Goal: Information Seeking & Learning: Find specific page/section

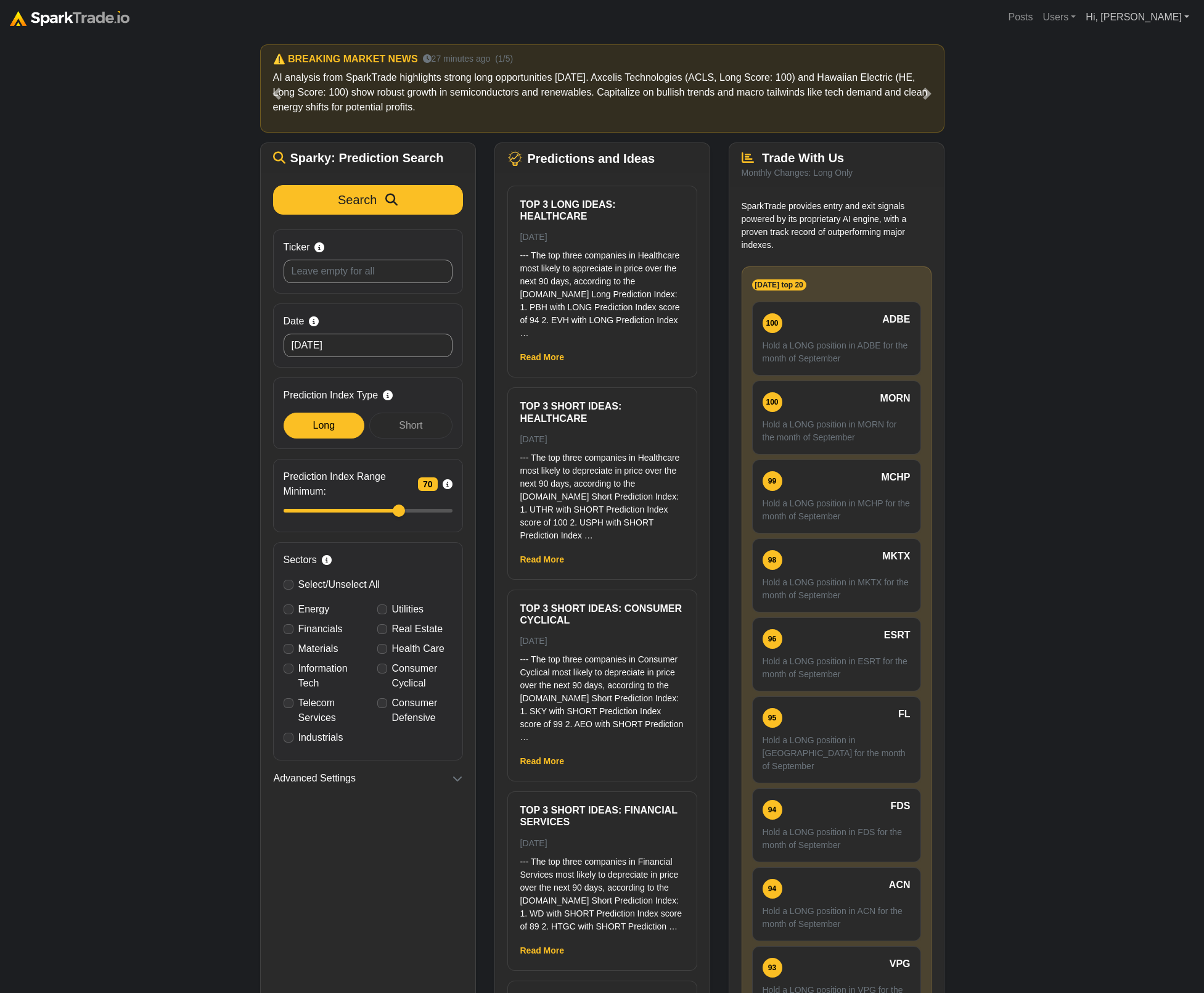
click at [1175, 12] on link "Hi, [PERSON_NAME]" at bounding box center [1137, 17] width 113 height 24
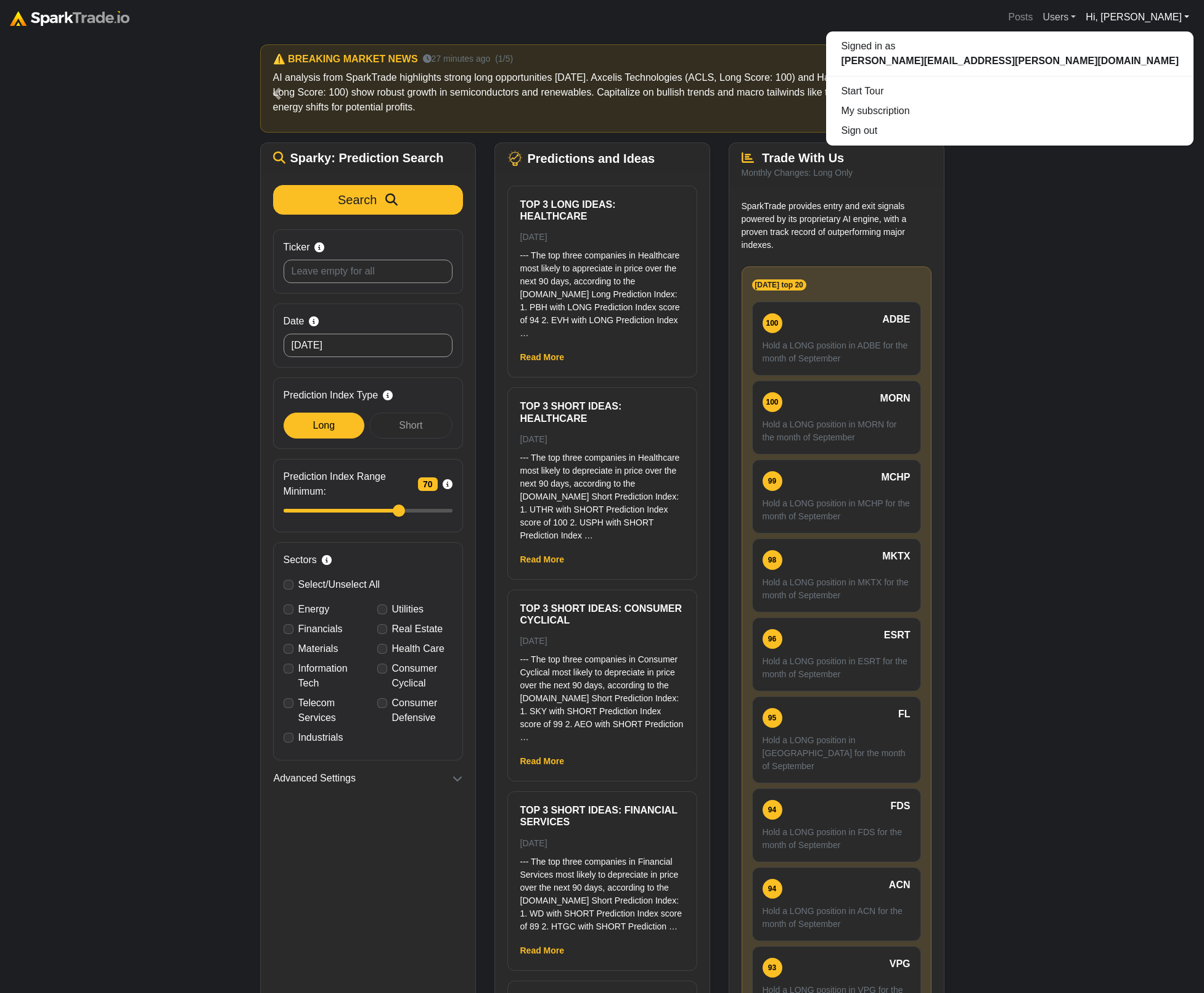
click at [1081, 17] on link "Users" at bounding box center [1059, 17] width 43 height 24
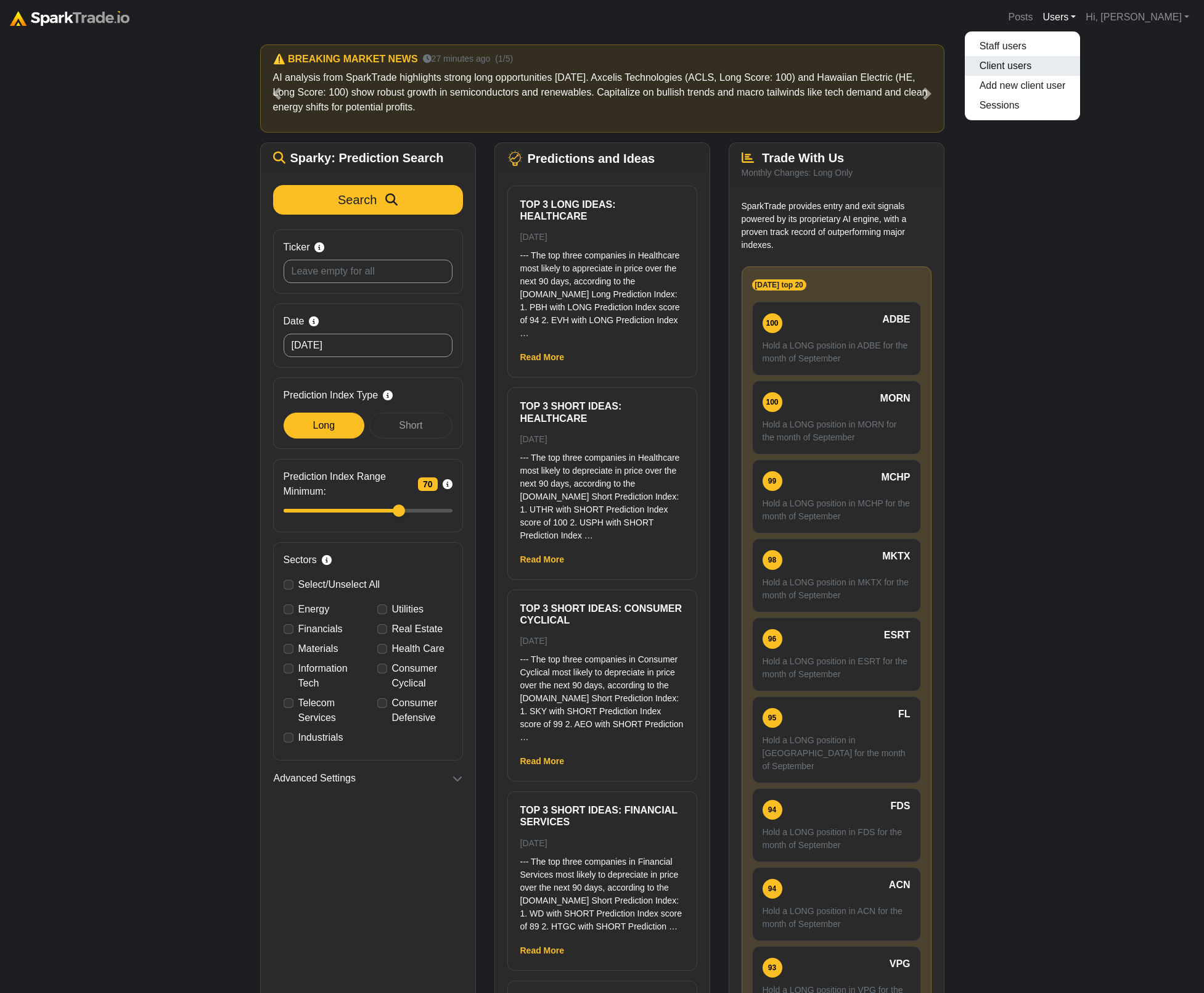
click at [1081, 68] on link "Client users" at bounding box center [1023, 65] width 116 height 20
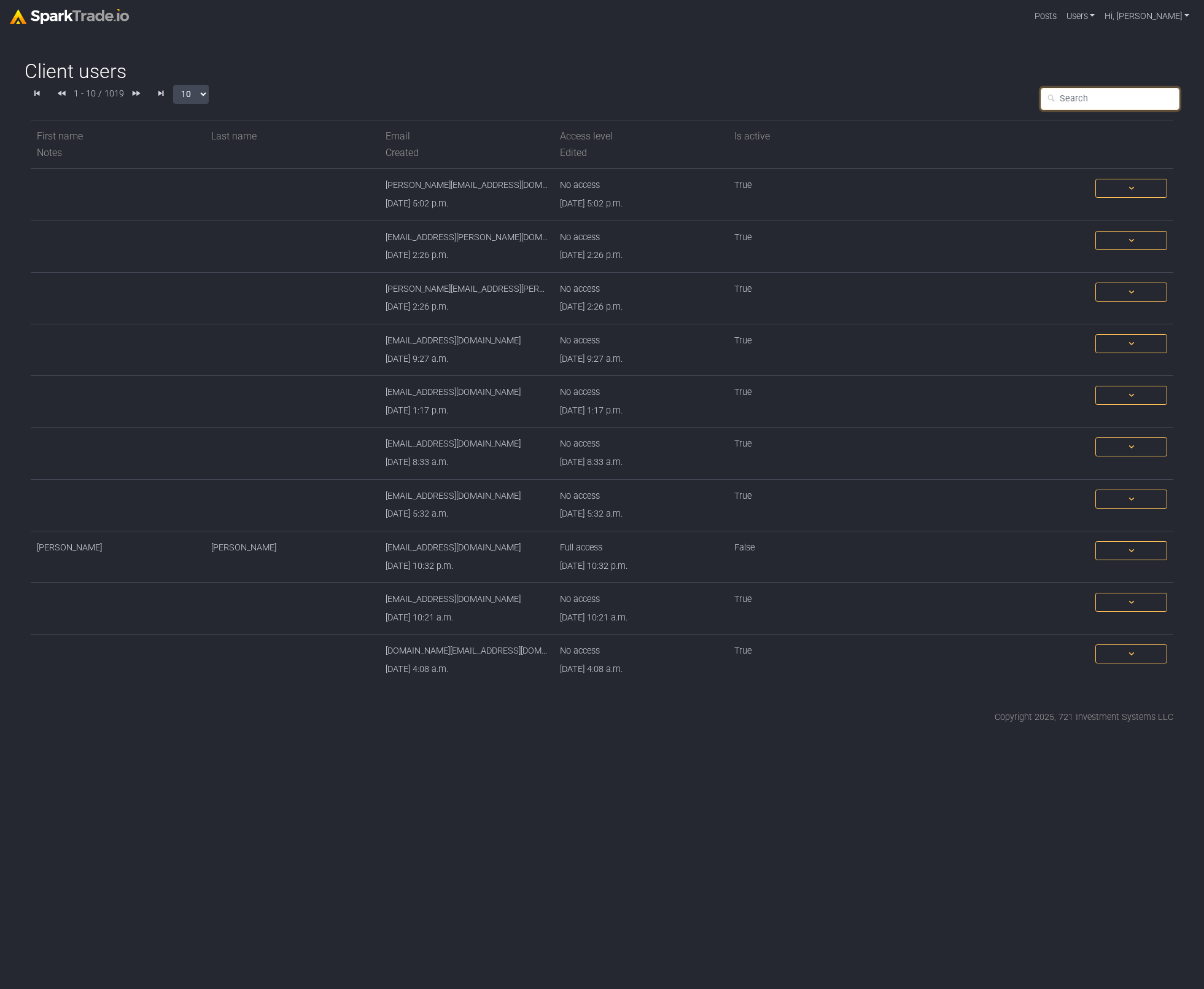
click at [1122, 88] on input "text" at bounding box center [1110, 99] width 139 height 22
type input "Jimmy"
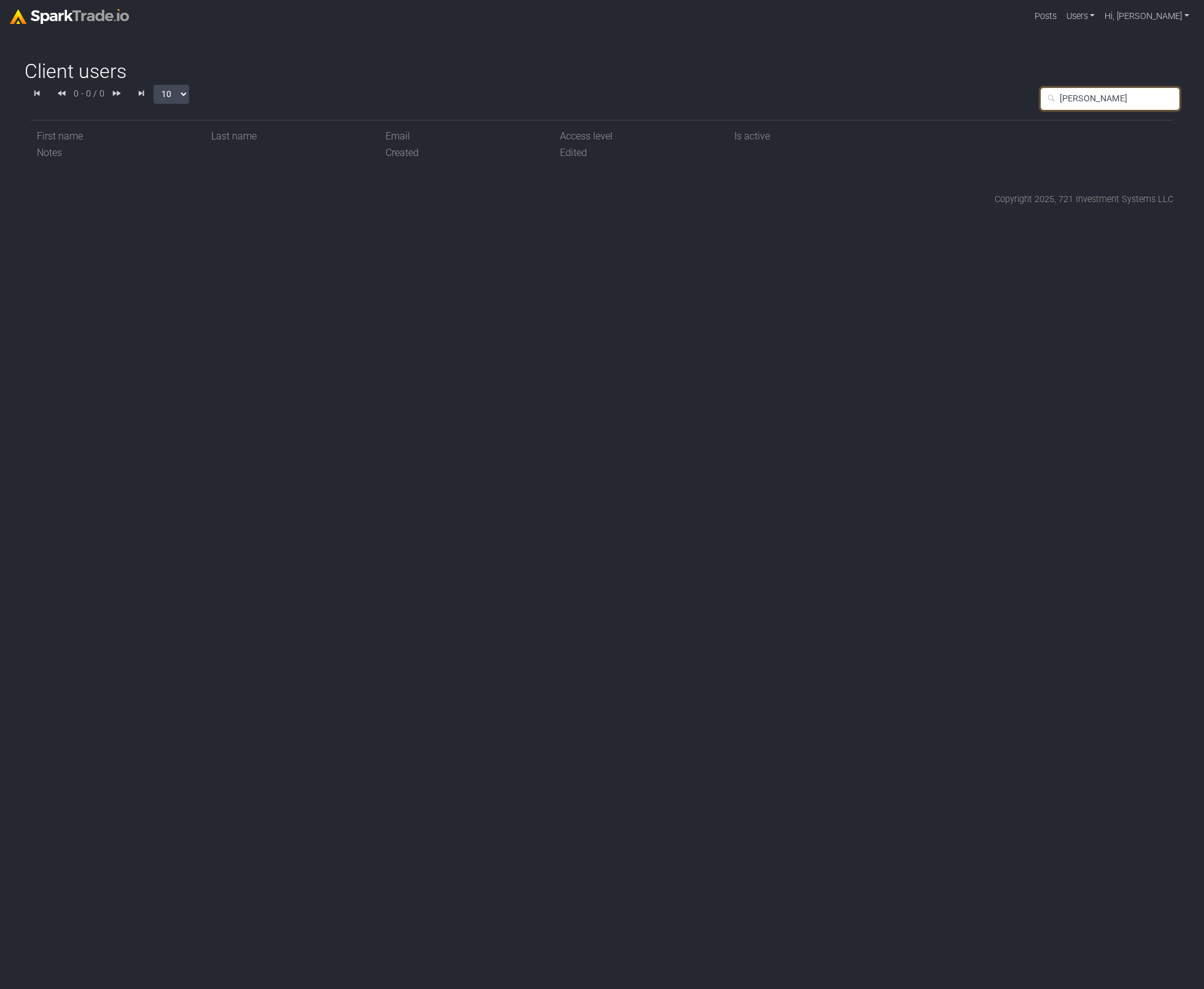
click at [1117, 97] on input "Jimmy" at bounding box center [1110, 99] width 139 height 22
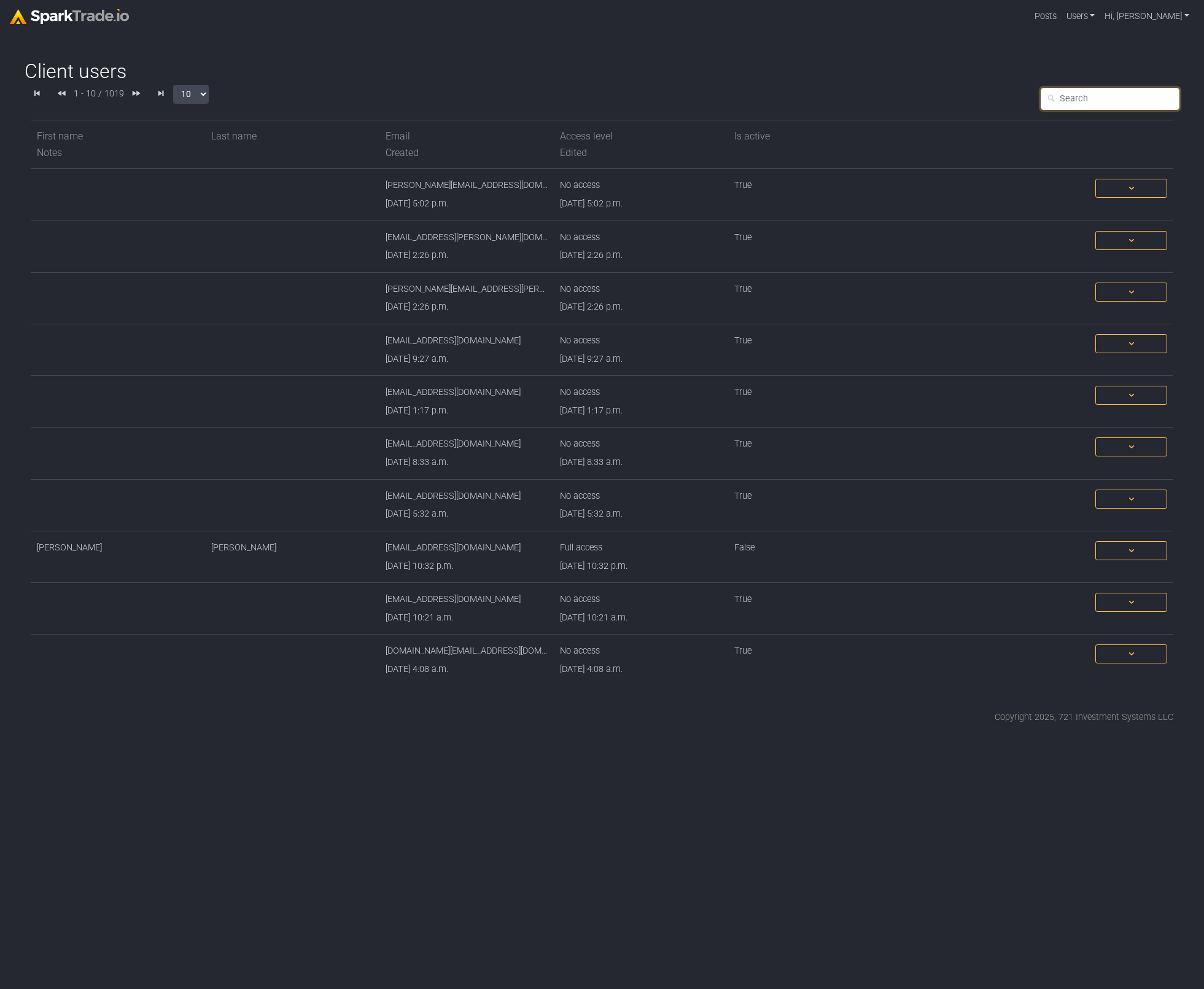
click at [1095, 101] on input "text" at bounding box center [1110, 99] width 139 height 22
type input "jtakki"
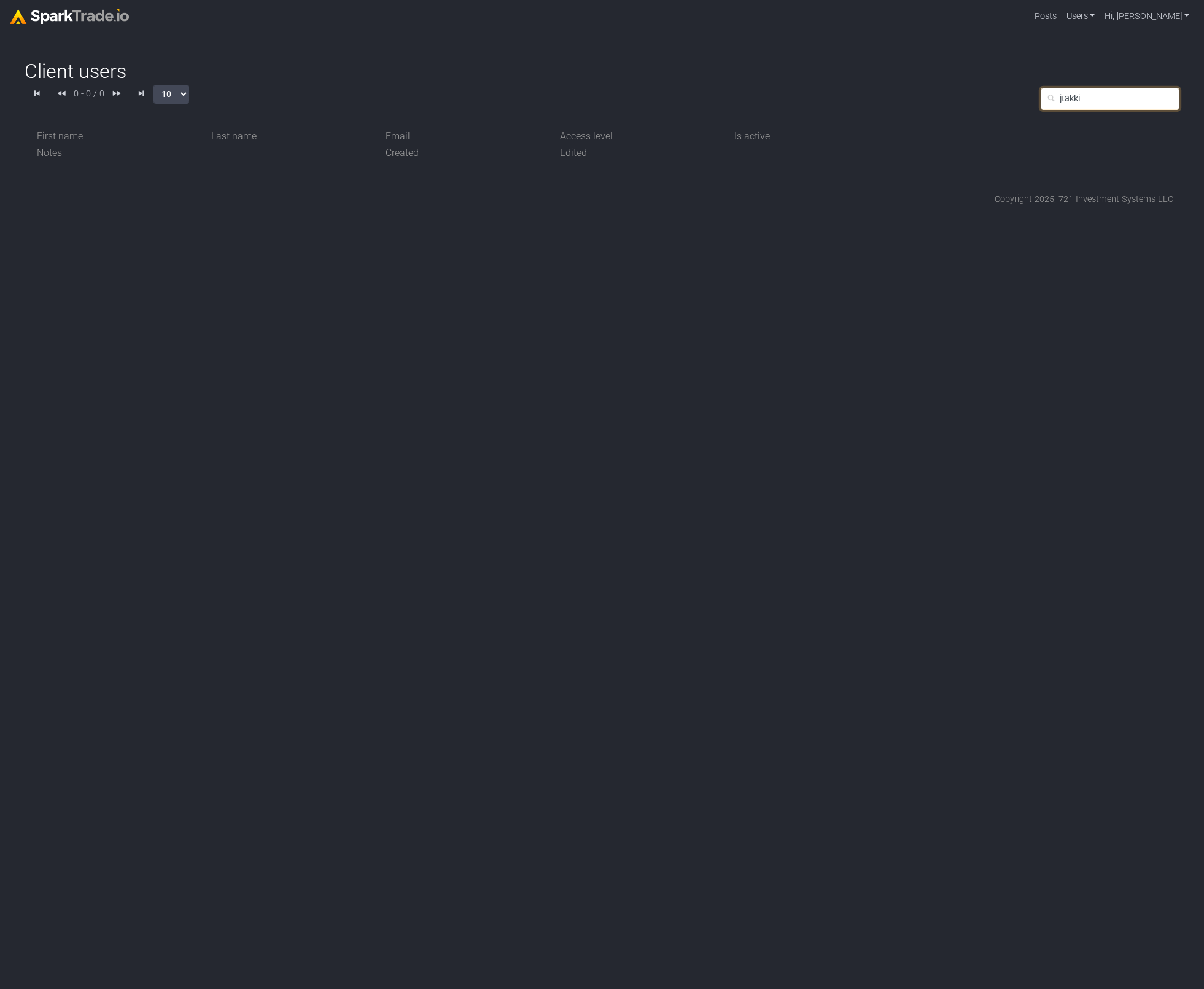
click at [1095, 102] on input "jtakki" at bounding box center [1110, 99] width 139 height 22
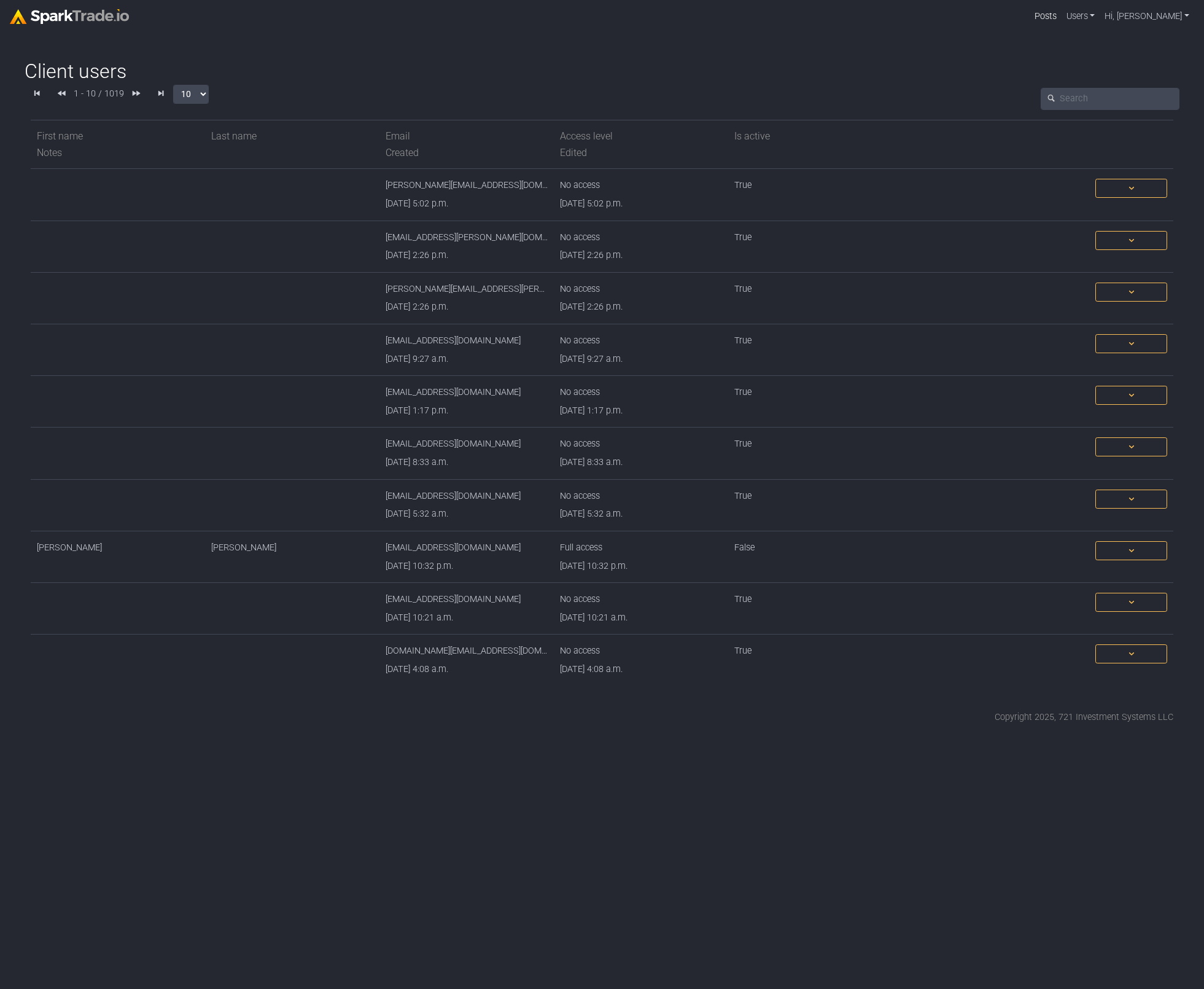
click at [1062, 19] on link "Posts" at bounding box center [1046, 16] width 32 height 23
click at [1123, 186] on span at bounding box center [1130, 188] width 61 height 13
click at [1117, 186] on span at bounding box center [1130, 188] width 61 height 13
click at [836, 59] on body "Posts Users Staff users Client users Add new client user Sessions Hi, Eric Sign…" at bounding box center [602, 361] width 1204 height 724
click at [1079, 99] on input "text" at bounding box center [1110, 99] width 139 height 22
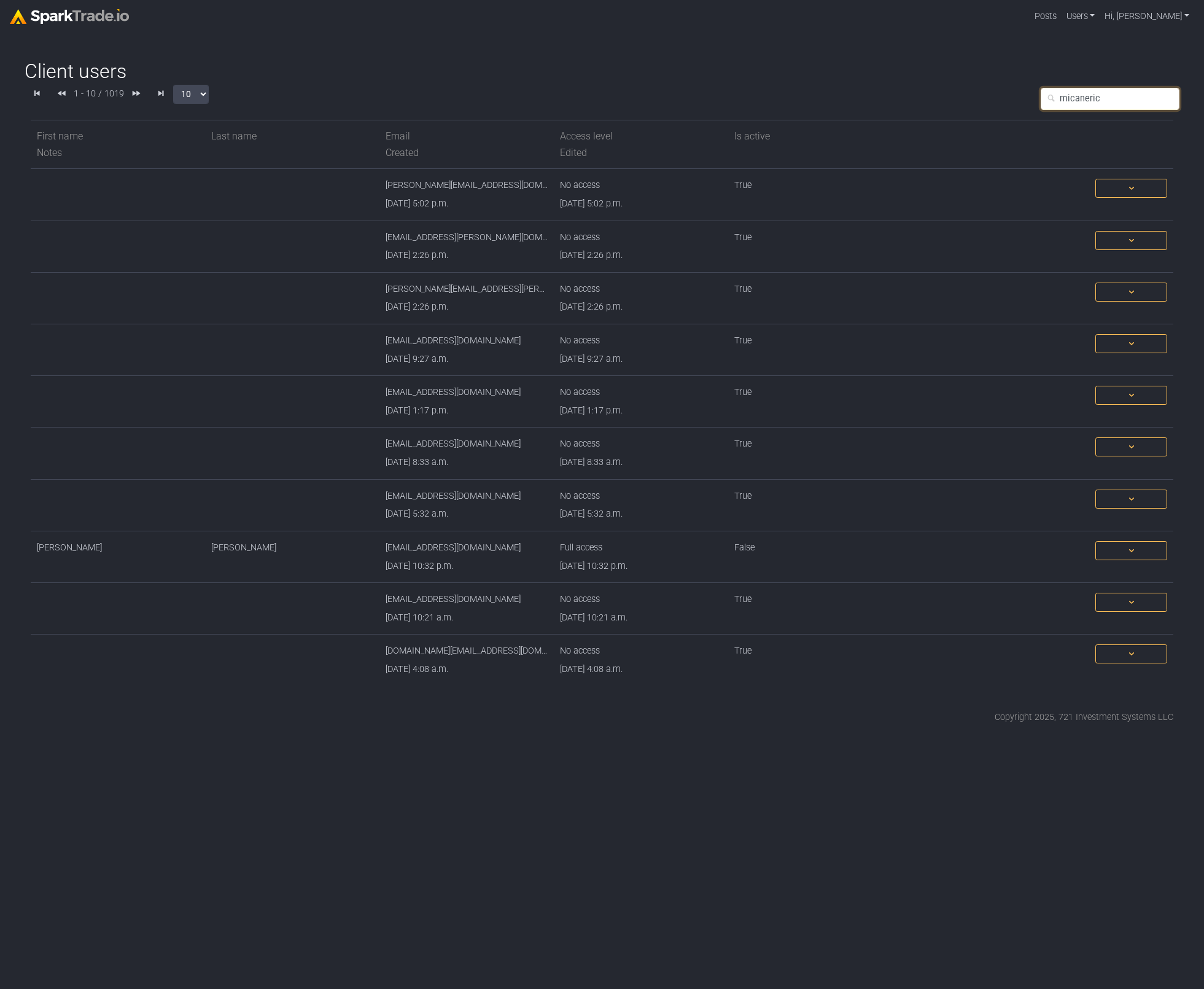
type input "micaneric0"
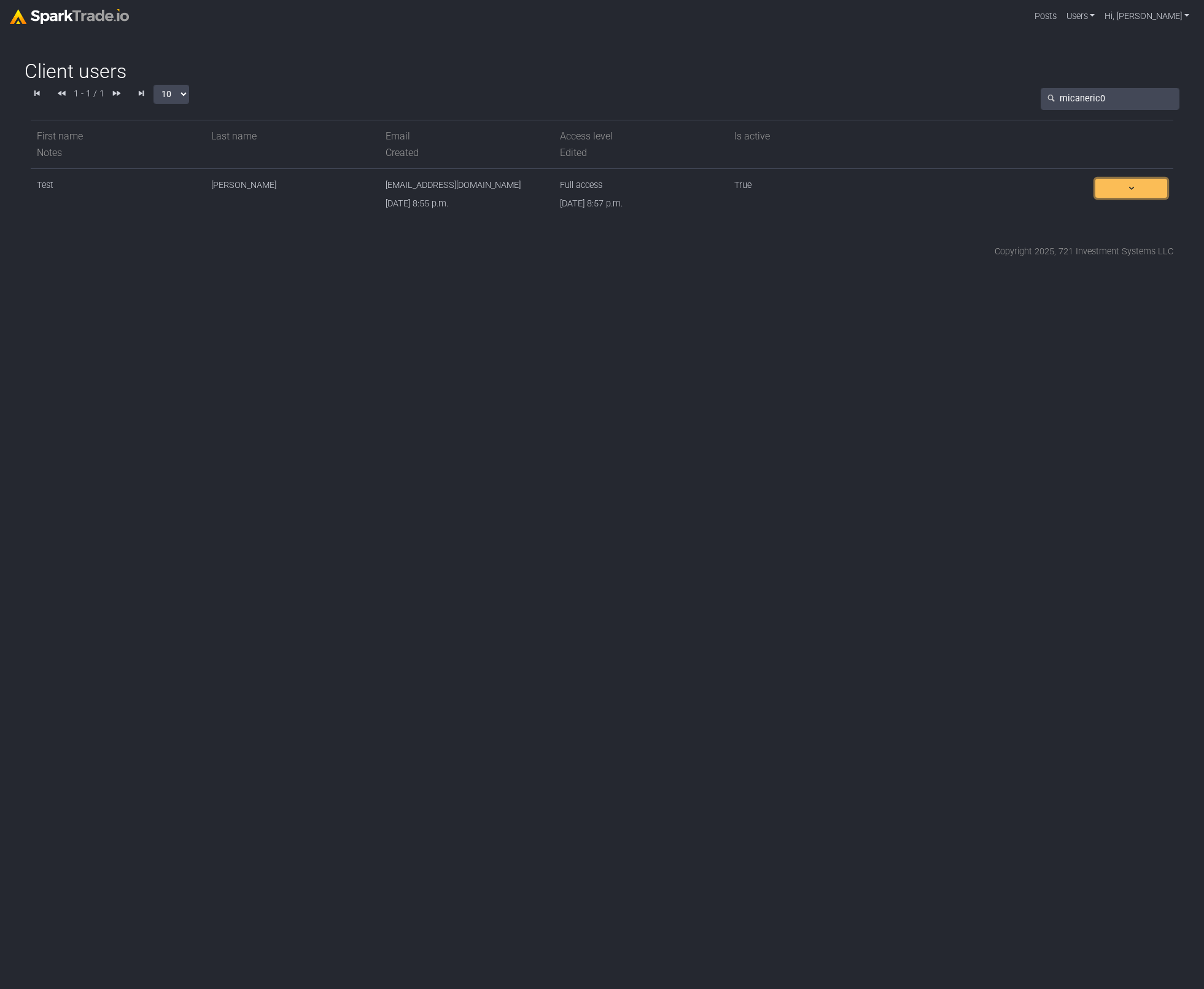
click at [1130, 191] on span at bounding box center [1130, 188] width 61 height 13
click at [1065, 263] on button "Delete" at bounding box center [1099, 264] width 136 height 19
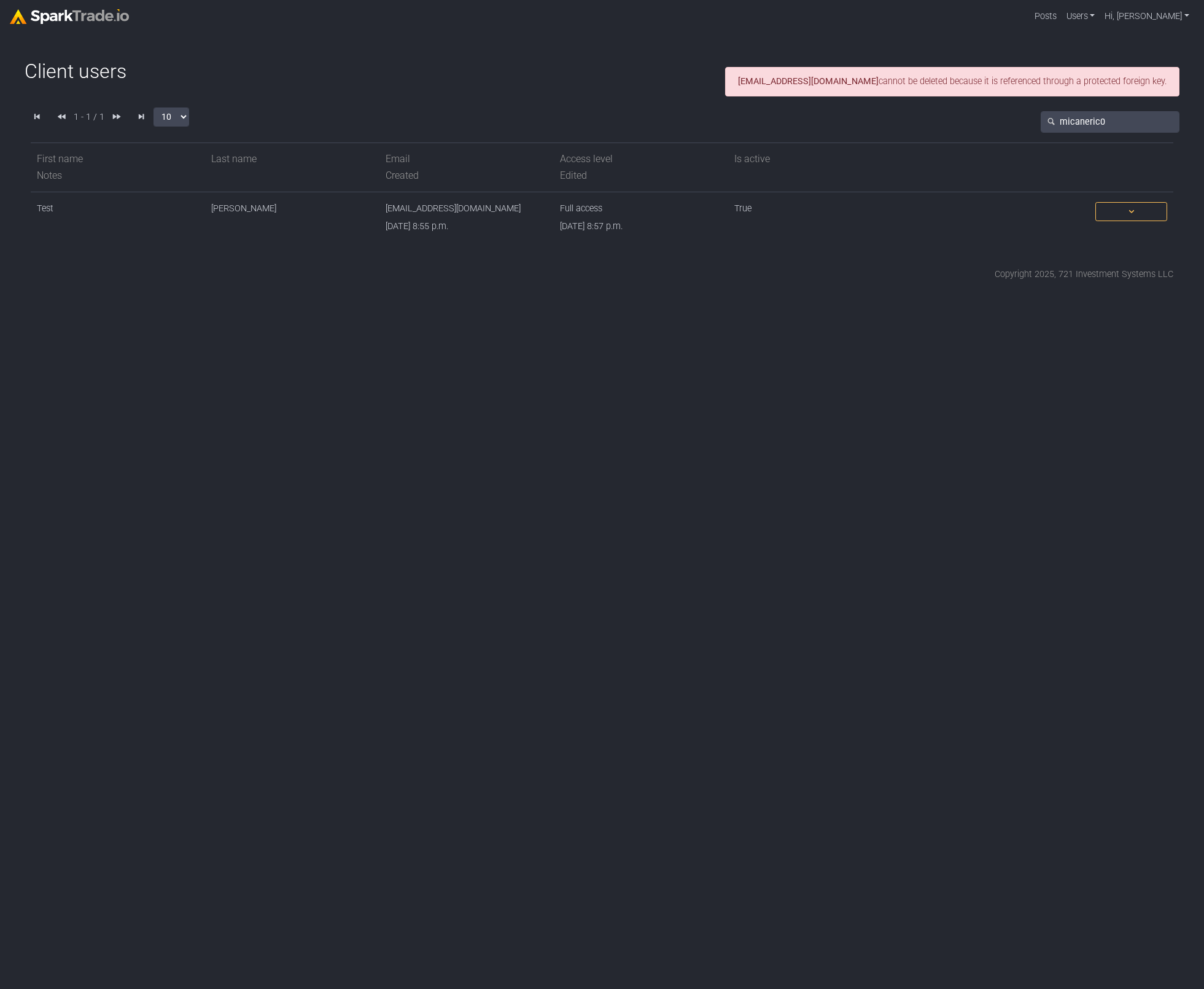
click at [801, 283] on html "Posts Users Staff users Client users Add new client user Sessions Hi, Eric Sign…" at bounding box center [602, 145] width 1204 height 291
click at [1112, 219] on link "Options" at bounding box center [1130, 211] width 72 height 19
click at [822, 291] on html "Posts Users Staff users Client users Add new client user Sessions Hi, Eric Sign…" at bounding box center [602, 145] width 1204 height 291
click at [1133, 118] on input "micaneric0" at bounding box center [1110, 122] width 139 height 22
click at [1132, 118] on input "micaneric0" at bounding box center [1110, 122] width 139 height 22
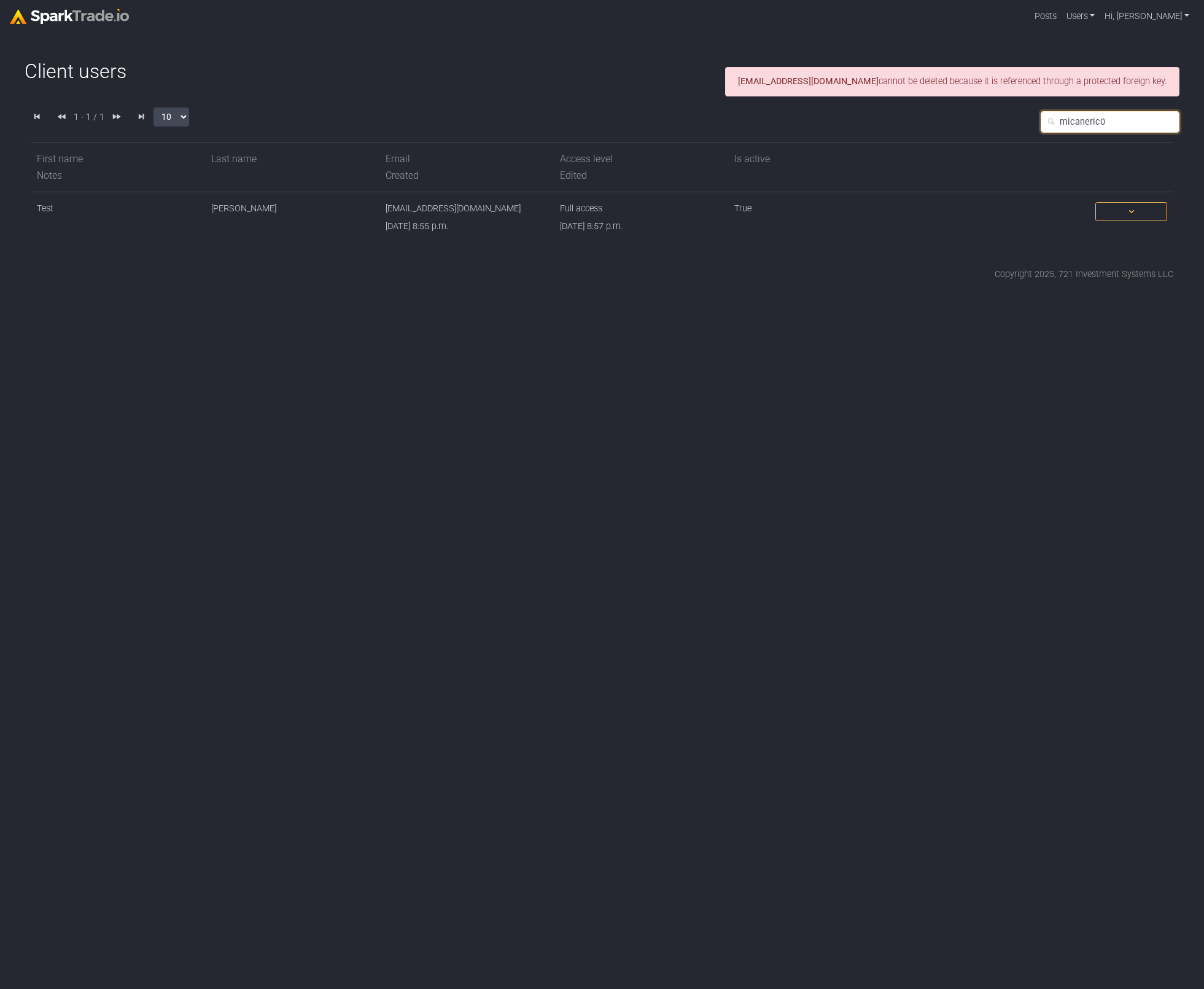
click at [1132, 118] on input "micaneric0" at bounding box center [1110, 122] width 139 height 22
click at [1099, 129] on input "text" at bounding box center [1110, 122] width 139 height 22
type input "takk"
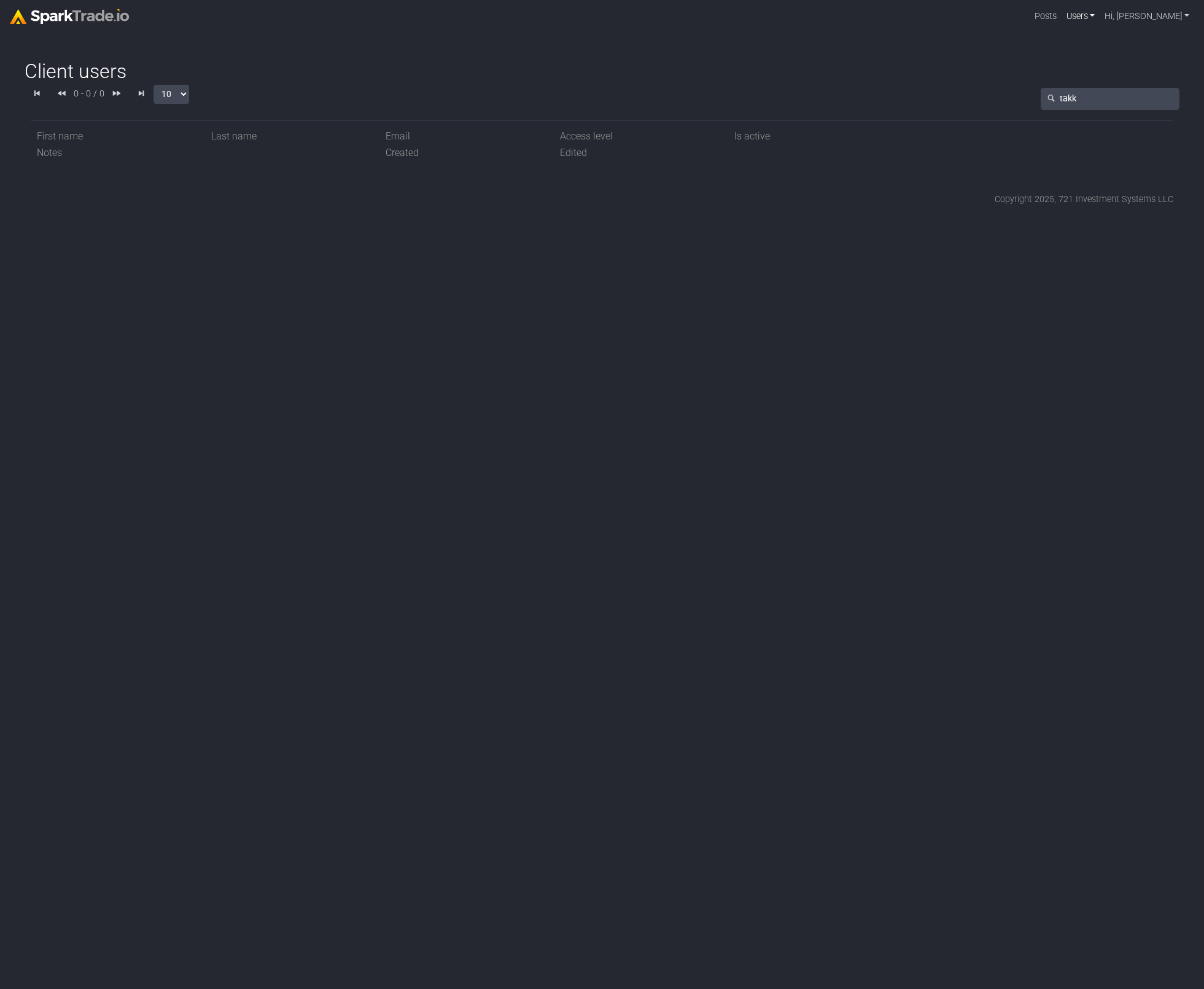
click at [1101, 16] on link "Users" at bounding box center [1081, 16] width 39 height 23
click at [1099, 44] on link "Staff users" at bounding box center [1045, 45] width 109 height 19
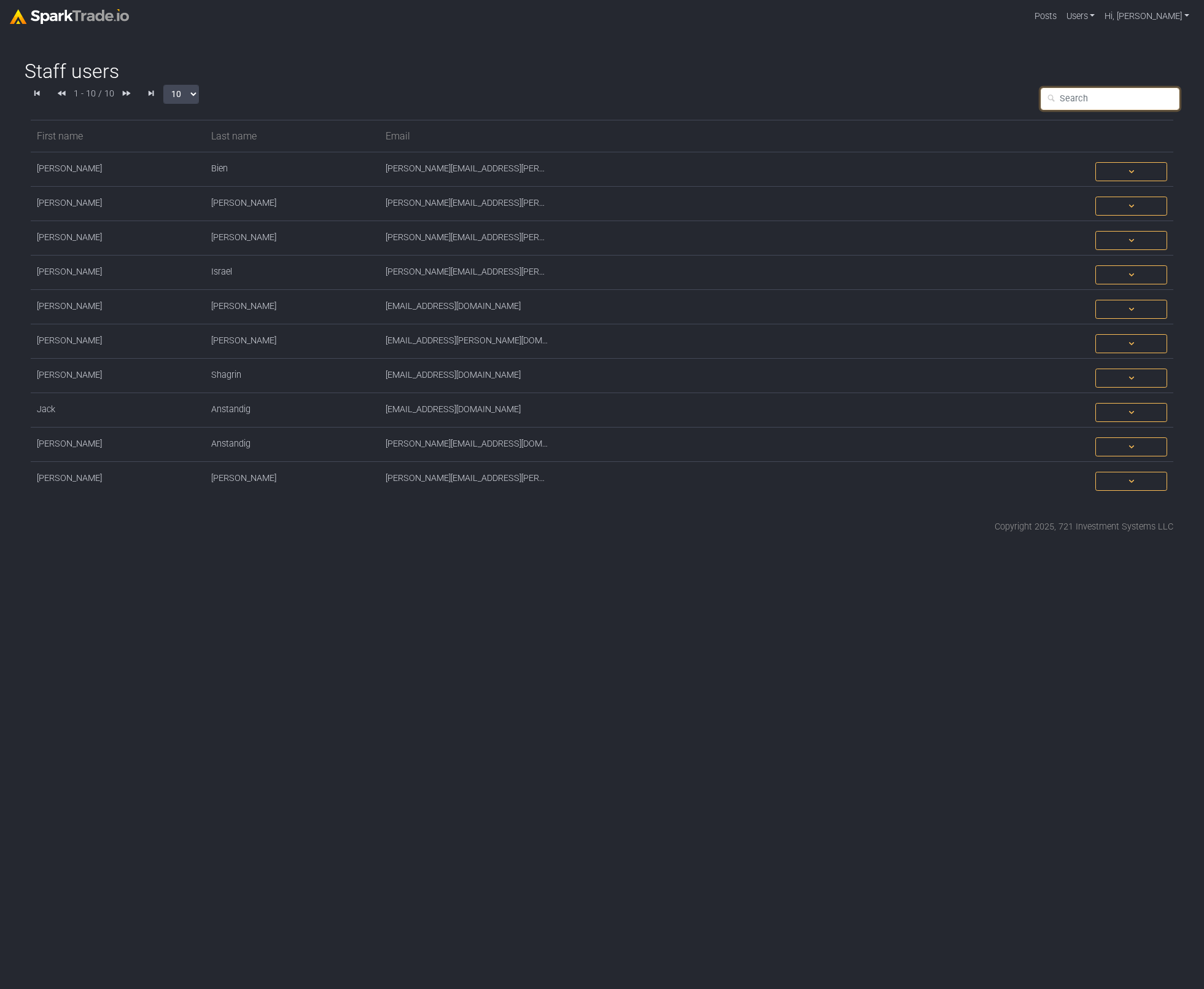
click at [1101, 100] on input "text" at bounding box center [1110, 99] width 139 height 22
type input "takk"
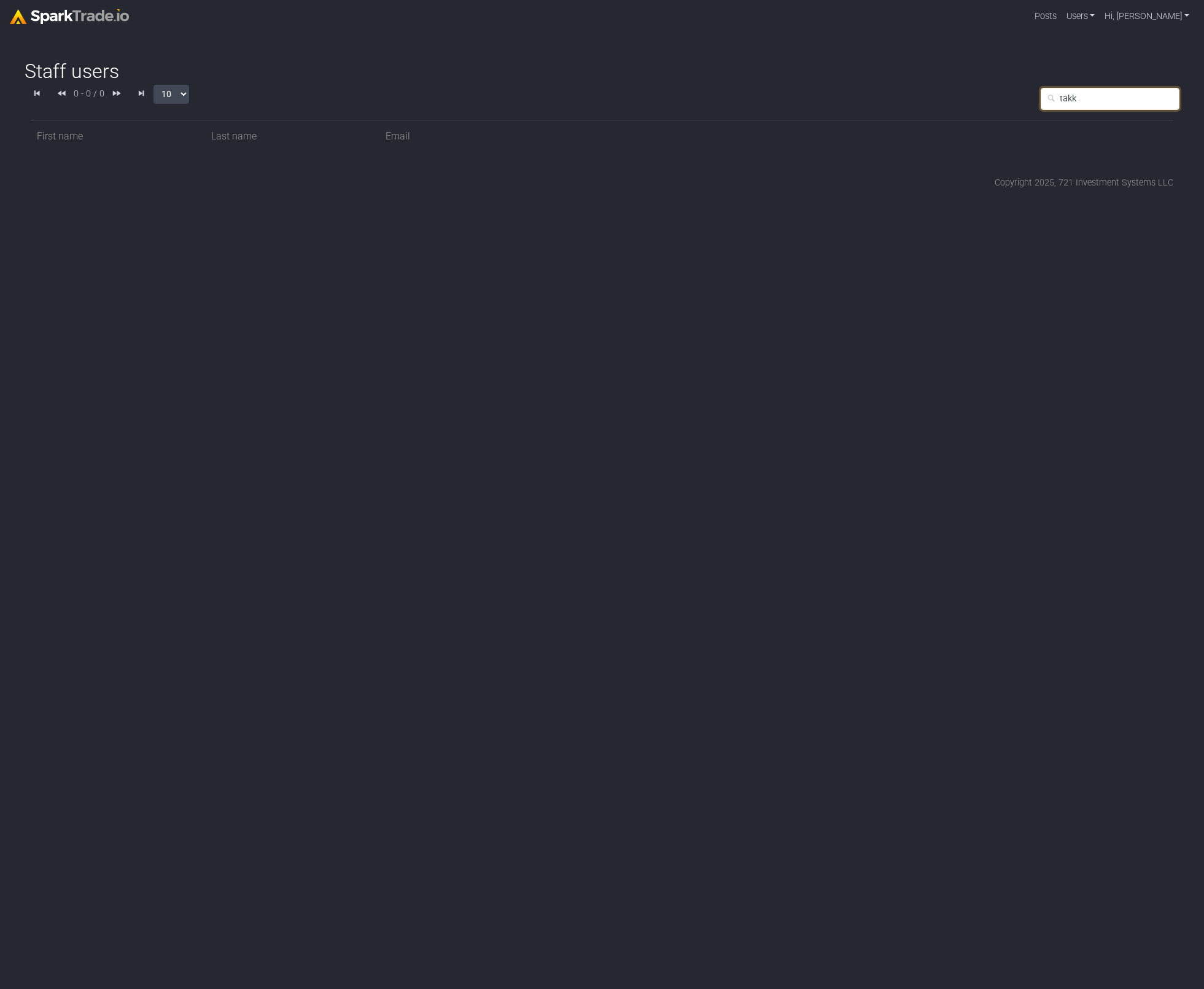
click at [1103, 102] on input "takk" at bounding box center [1110, 99] width 139 height 22
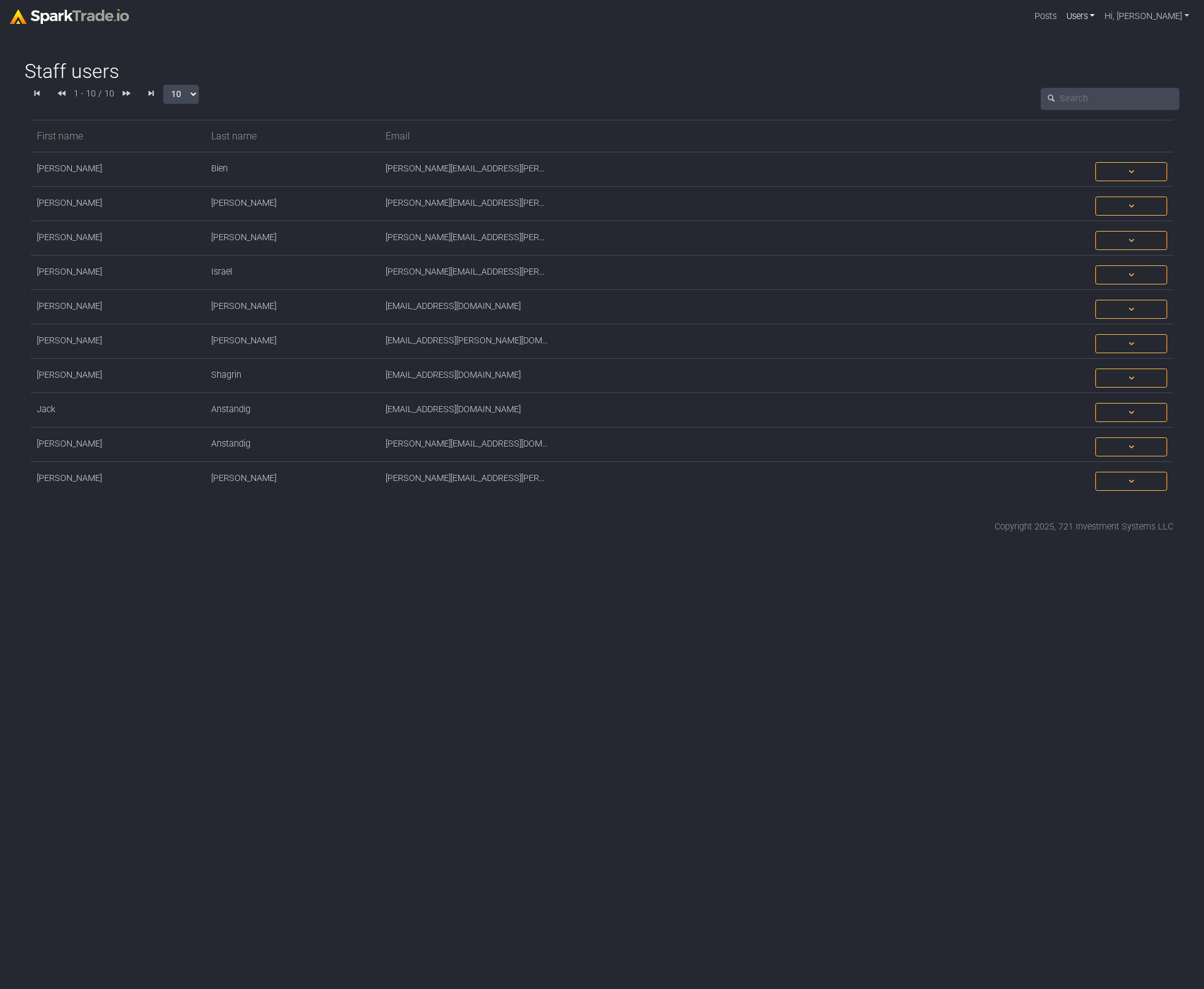
click at [1101, 17] on link "Users" at bounding box center [1081, 16] width 39 height 23
click at [1099, 45] on link "Staff users" at bounding box center [1045, 45] width 109 height 19
click at [872, 544] on html "Posts Users Staff users Client users Add new client user Sessions Hi, [PERSON_N…" at bounding box center [602, 272] width 1204 height 544
